Goal: Communication & Community: Answer question/provide support

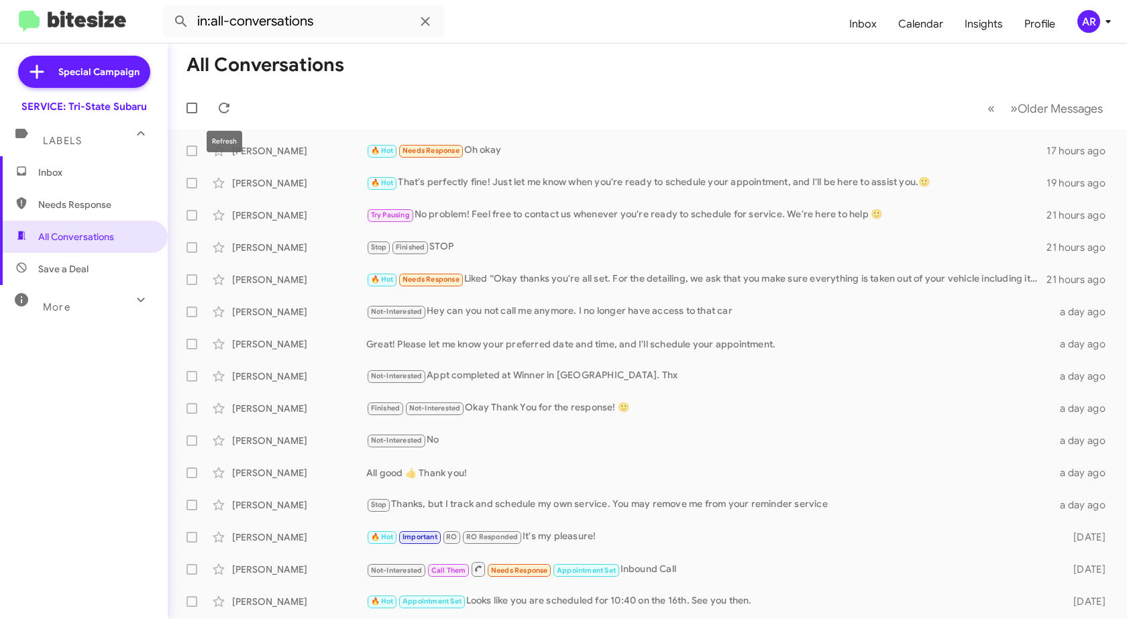
click at [219, 103] on icon at bounding box center [224, 108] width 16 height 16
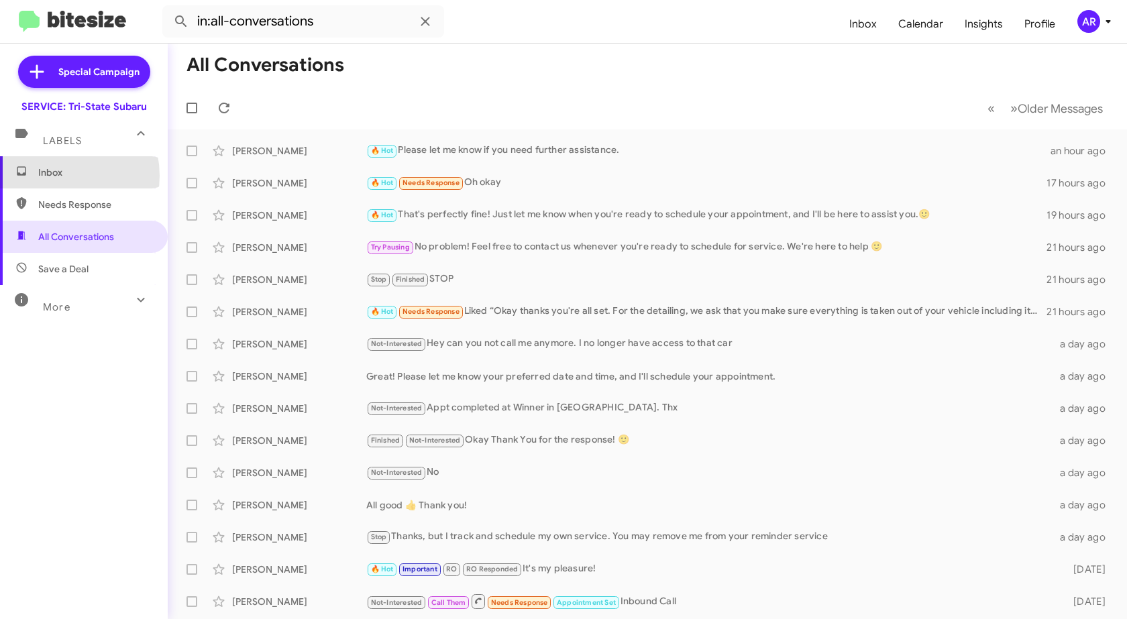
click at [54, 176] on span "Inbox" at bounding box center [95, 172] width 114 height 13
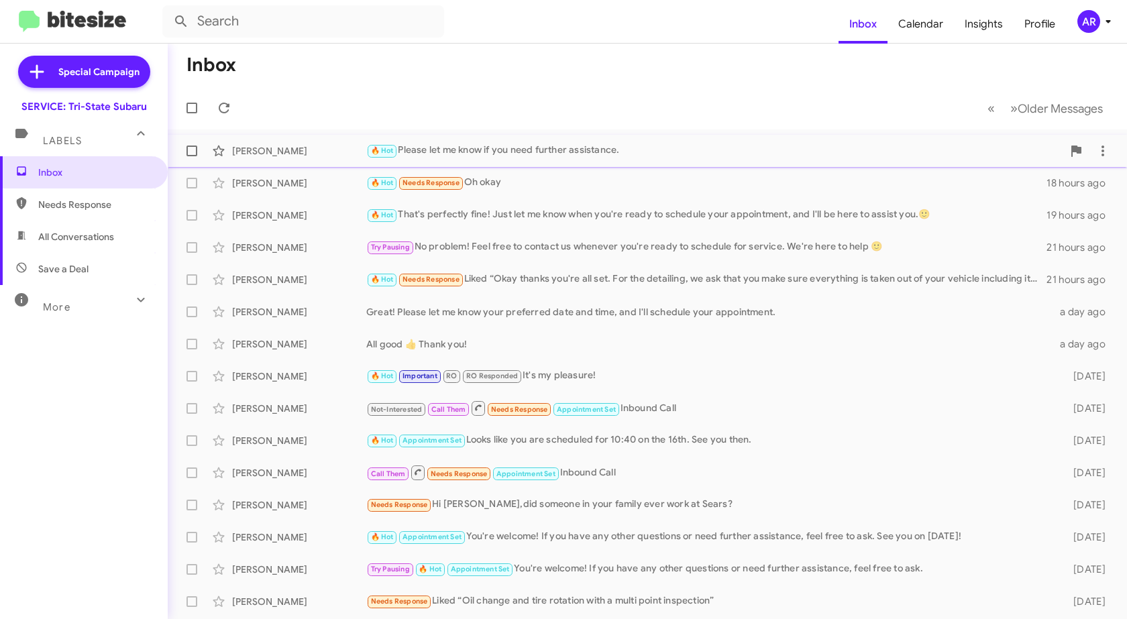
click at [309, 154] on div "[PERSON_NAME]" at bounding box center [299, 150] width 134 height 13
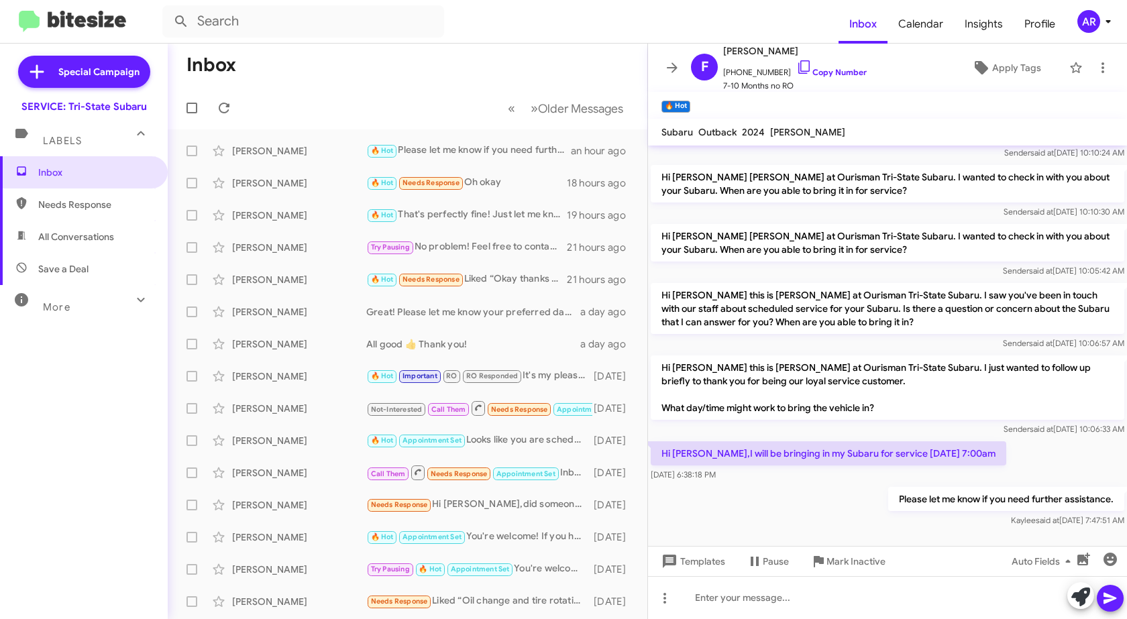
scroll to position [63, 0]
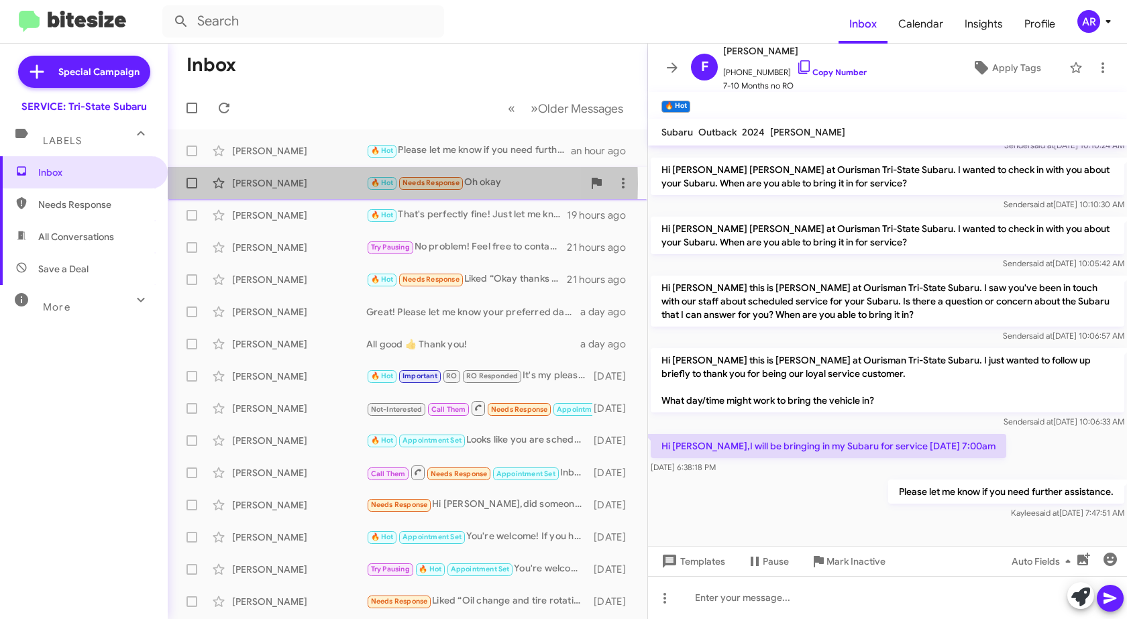
click at [270, 186] on div "[PERSON_NAME]" at bounding box center [299, 182] width 134 height 13
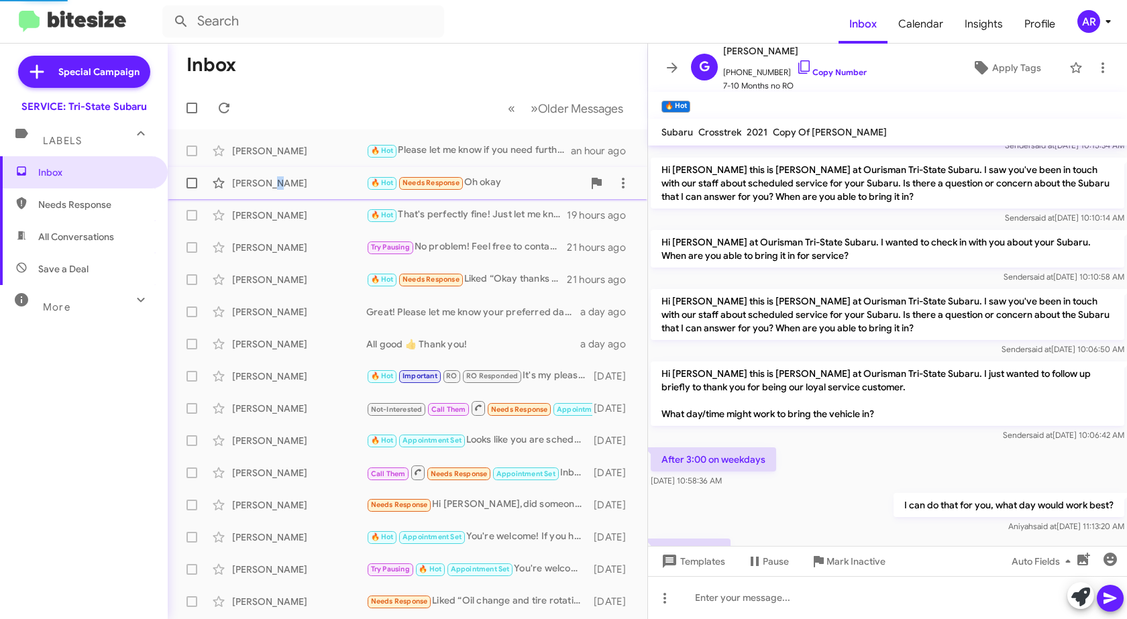
scroll to position [419, 0]
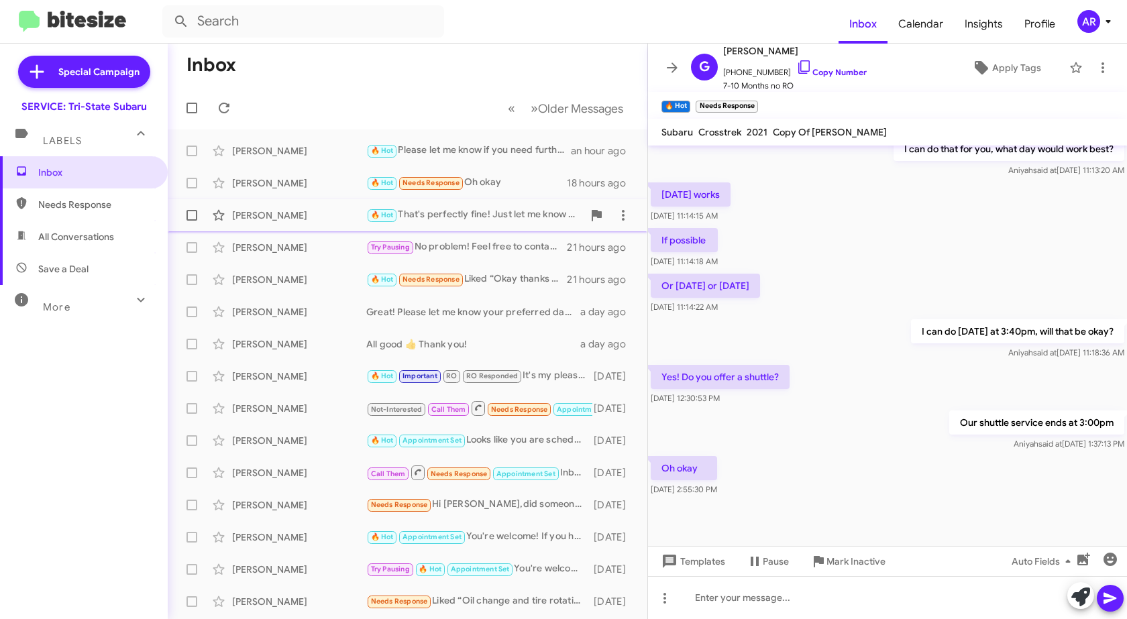
click at [295, 210] on div "[PERSON_NAME]" at bounding box center [299, 215] width 134 height 13
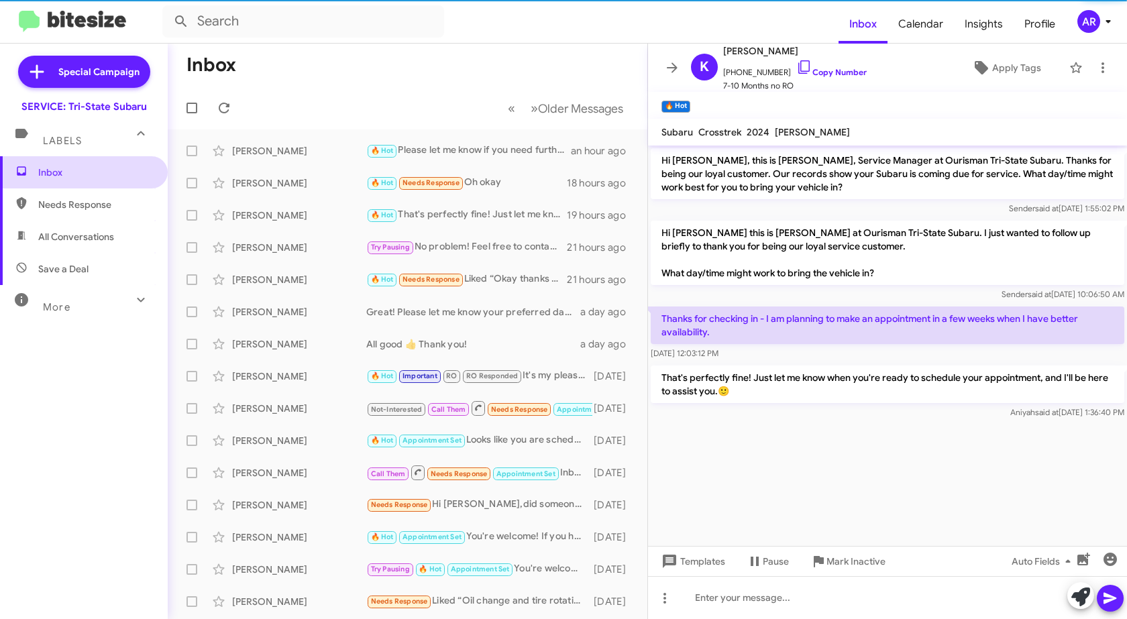
click at [101, 166] on span "Inbox" at bounding box center [95, 172] width 114 height 13
